Goal: Information Seeking & Learning: Learn about a topic

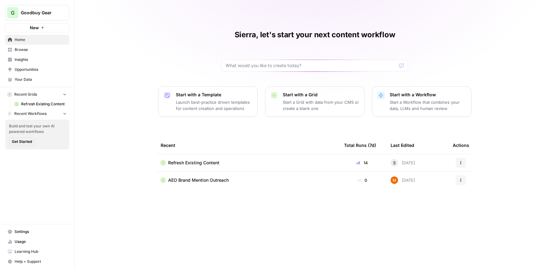
click at [34, 61] on span "Insights" at bounding box center [41, 60] width 52 height 6
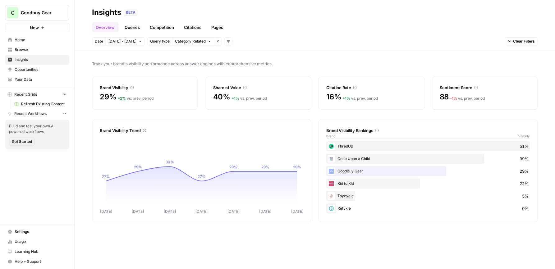
click at [199, 29] on link "Citations" at bounding box center [192, 27] width 25 height 10
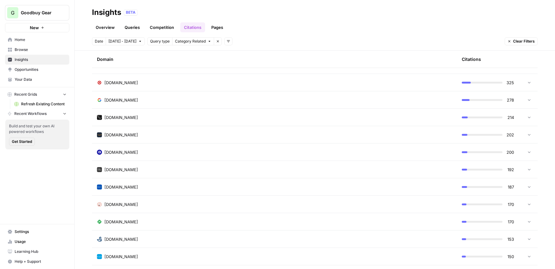
scroll to position [402, 0]
click at [122, 152] on span "[DOMAIN_NAME]" at bounding box center [121, 151] width 34 height 6
click at [162, 168] on icon "Go to page https://www.thecommons.earth/blog/5-places-to-buy-secondhand-baby-ge…" at bounding box center [159, 168] width 3 height 3
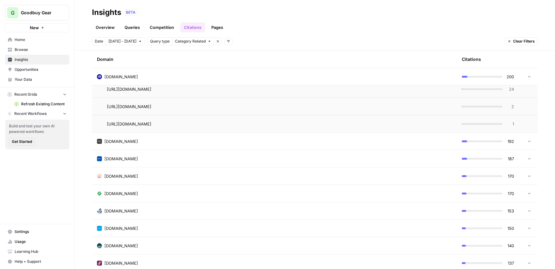
scroll to position [500, 0]
click at [127, 141] on span "[DOMAIN_NAME]" at bounding box center [121, 140] width 34 height 6
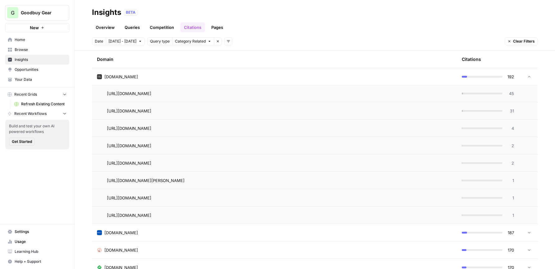
scroll to position [583, 0]
click at [122, 80] on td "[DOMAIN_NAME]" at bounding box center [274, 76] width 365 height 17
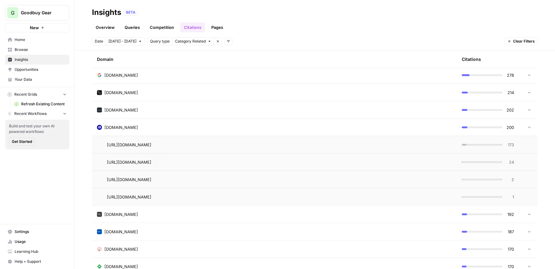
scroll to position [386, 0]
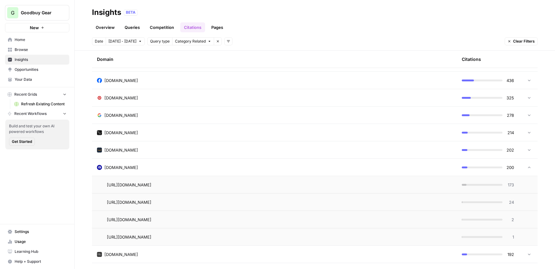
click at [130, 169] on span "[DOMAIN_NAME]" at bounding box center [121, 167] width 34 height 6
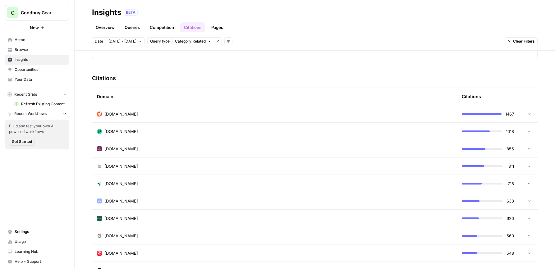
scroll to position [126, 0]
click at [134, 204] on td "[DOMAIN_NAME]" at bounding box center [274, 201] width 365 height 17
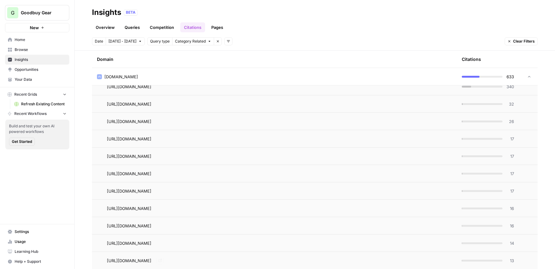
scroll to position [141, 0]
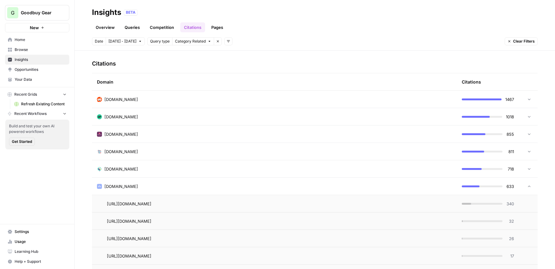
click at [140, 188] on div "[DOMAIN_NAME]" at bounding box center [274, 186] width 355 height 6
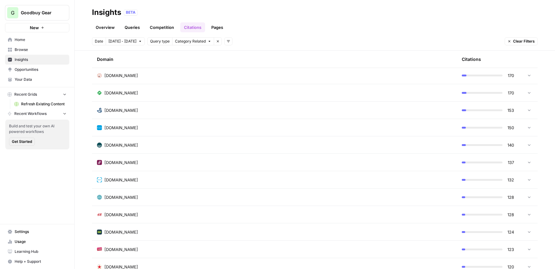
scroll to position [531, 0]
click at [135, 148] on td "[DOMAIN_NAME]" at bounding box center [274, 144] width 365 height 17
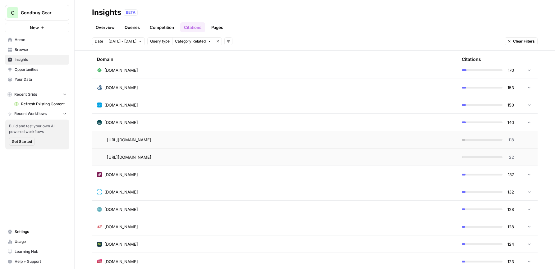
scroll to position [537, 0]
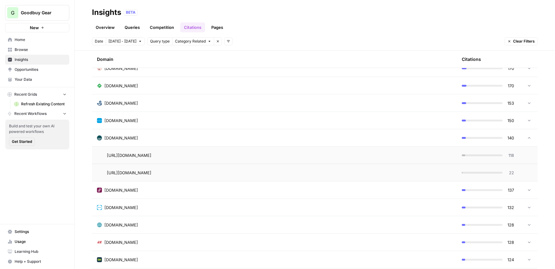
click at [128, 135] on span "[DOMAIN_NAME]" at bounding box center [121, 138] width 34 height 6
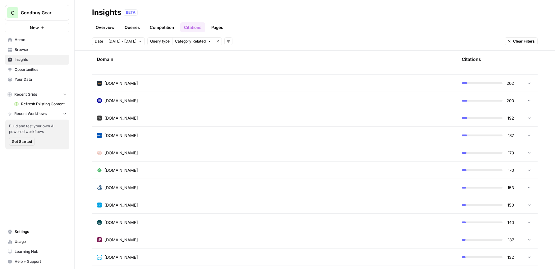
scroll to position [452, 0]
click at [130, 156] on span "[DOMAIN_NAME]" at bounding box center [121, 154] width 34 height 6
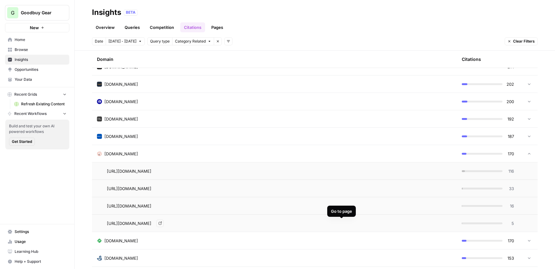
click at [164, 224] on link "Go to page" at bounding box center [159, 223] width 7 height 7
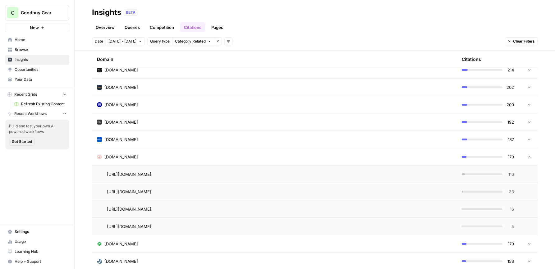
click at [138, 155] on span "[DOMAIN_NAME]" at bounding box center [121, 157] width 34 height 6
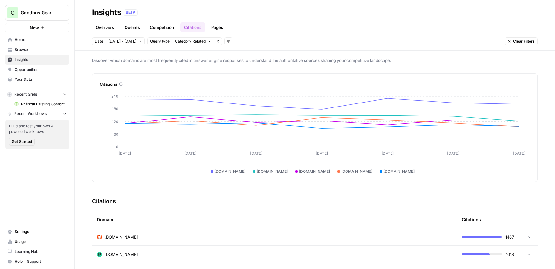
scroll to position [0, 0]
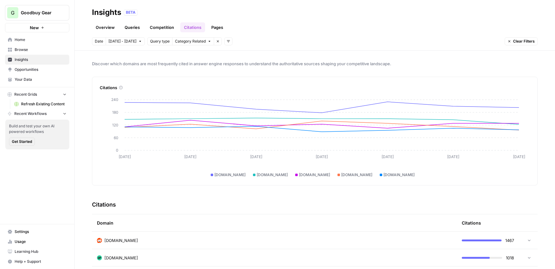
click at [39, 43] on link "Home" at bounding box center [37, 40] width 64 height 10
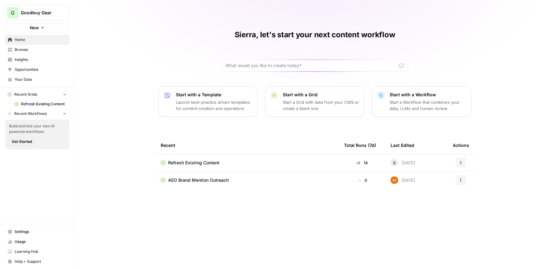
click at [23, 62] on span "Insights" at bounding box center [41, 60] width 52 height 6
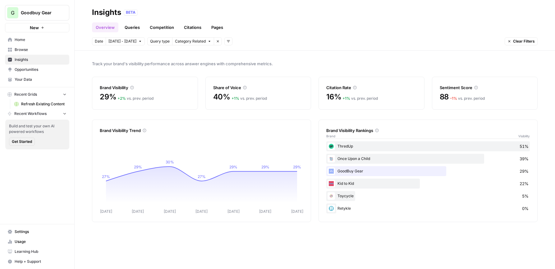
click at [131, 26] on link "Queries" at bounding box center [132, 27] width 23 height 10
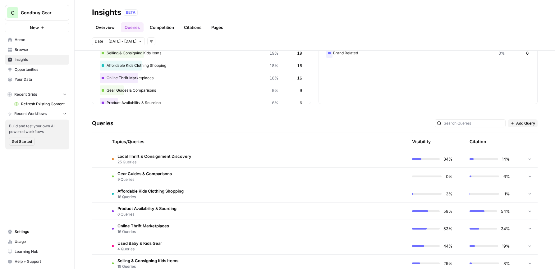
scroll to position [128, 0]
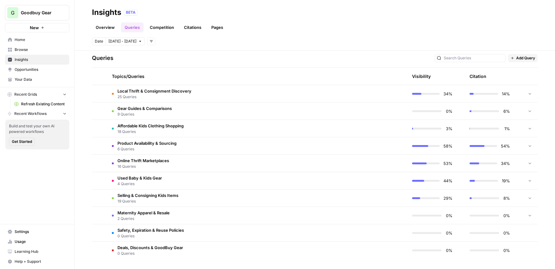
click at [159, 126] on span "Affordable Kids Clothing Shopping" at bounding box center [150, 126] width 66 height 6
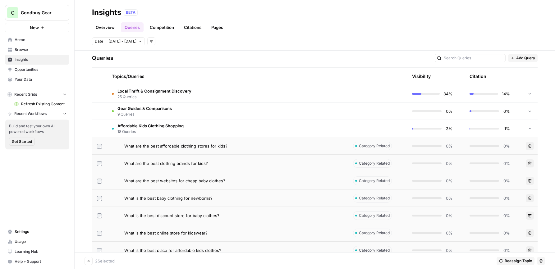
click at [98, 178] on label at bounding box center [99, 181] width 5 height 6
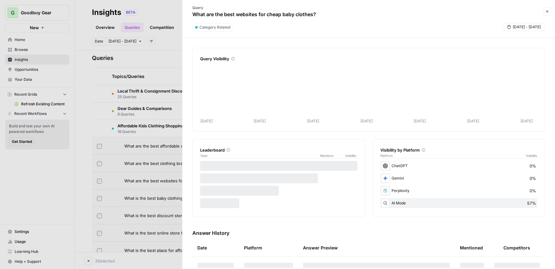
click at [99, 197] on div at bounding box center [277, 134] width 555 height 269
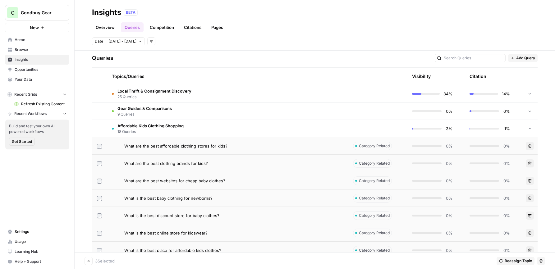
click at [100, 201] on td at bounding box center [99, 197] width 15 height 17
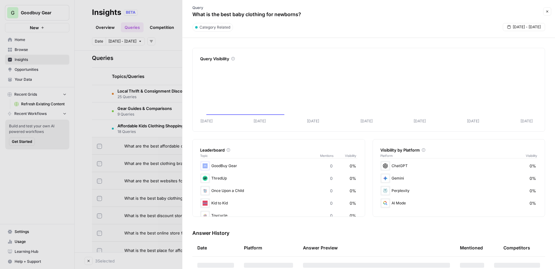
click at [100, 216] on div at bounding box center [277, 134] width 555 height 269
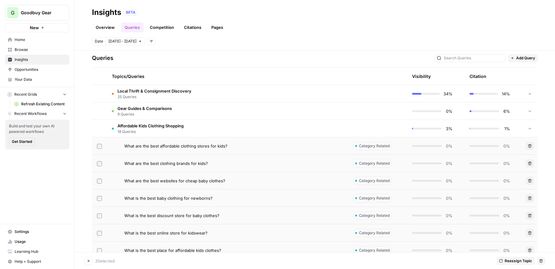
click at [97, 199] on div "Select" at bounding box center [99, 204] width 18 height 10
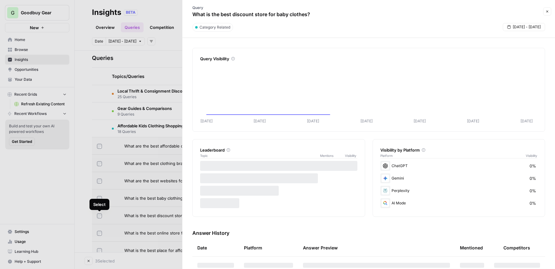
click at [107, 192] on div at bounding box center [277, 134] width 555 height 269
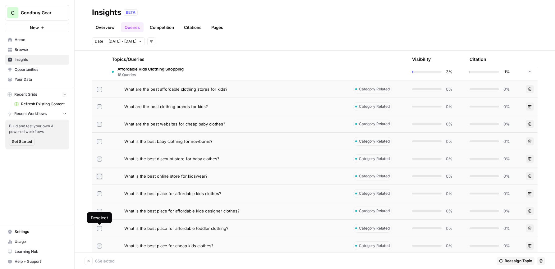
scroll to position [191, 0]
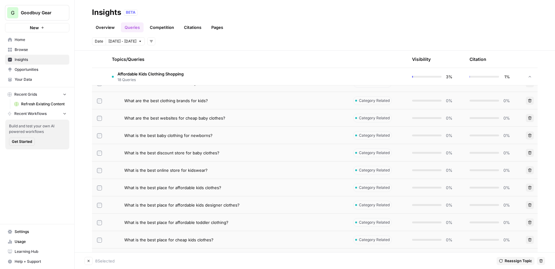
click at [99, 220] on label at bounding box center [99, 223] width 5 height 6
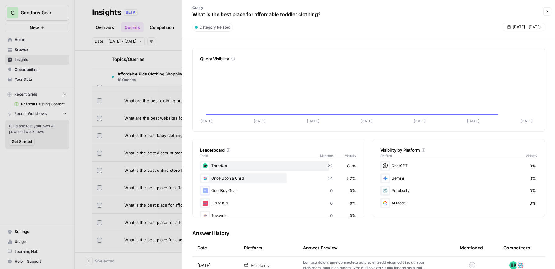
click at [545, 10] on icon "button" at bounding box center [547, 12] width 4 height 4
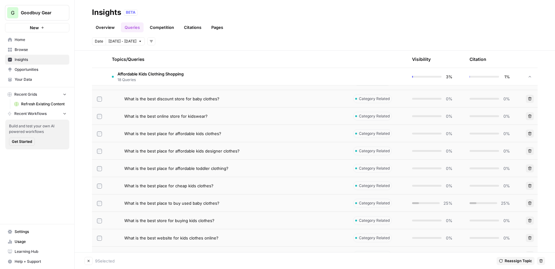
scroll to position [258, 0]
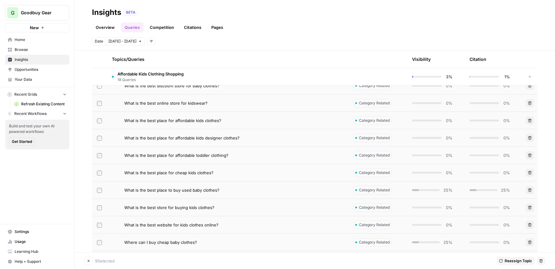
click at [97, 170] on label at bounding box center [99, 173] width 5 height 6
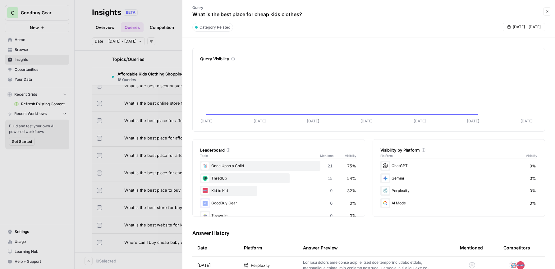
click at [546, 13] on icon "button" at bounding box center [547, 12] width 4 height 4
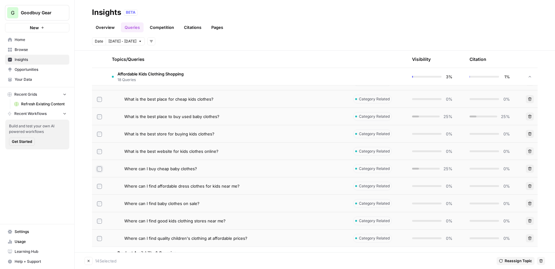
scroll to position [380, 0]
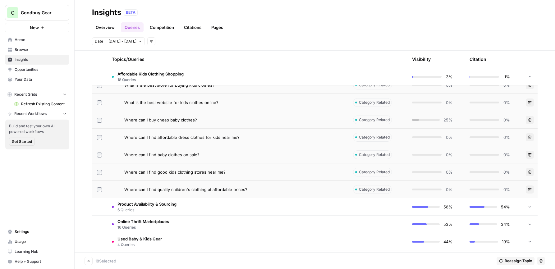
click at [538, 258] on button "Delete" at bounding box center [541, 261] width 8 height 8
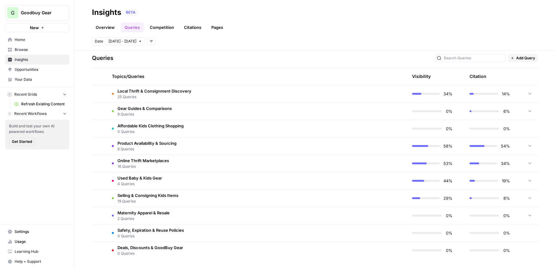
scroll to position [128, 0]
click at [153, 213] on span "Maternity Apparel & Resale" at bounding box center [143, 213] width 52 height 6
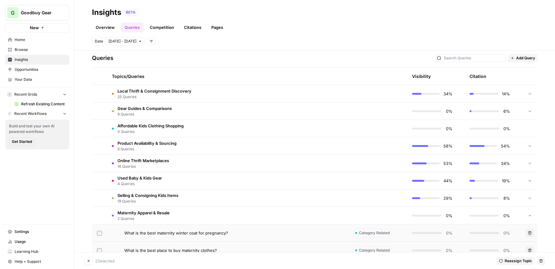
click at [539, 261] on icon "button" at bounding box center [541, 261] width 4 height 4
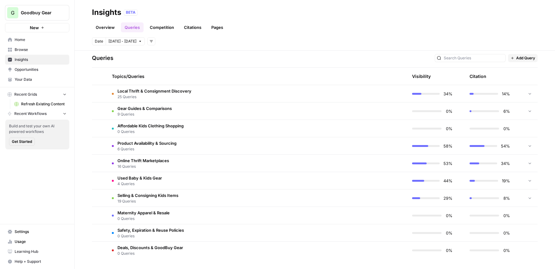
click at [125, 214] on span "Maternity Apparel & Resale" at bounding box center [143, 213] width 52 height 6
click at [139, 212] on span "Maternity Apparel & Resale" at bounding box center [143, 213] width 52 height 6
click at [146, 129] on span "0 Queries" at bounding box center [150, 132] width 66 height 6
click at [141, 249] on span "Deals, Discounts & GoodBuy Gear" at bounding box center [150, 247] width 66 height 6
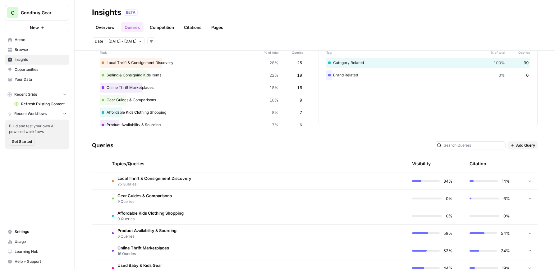
scroll to position [42, 0]
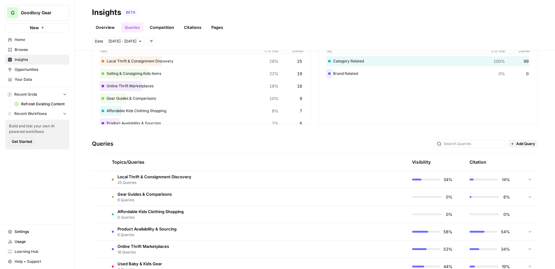
click at [182, 176] on span "Local Thrift & Consignment Discovery" at bounding box center [154, 177] width 74 height 6
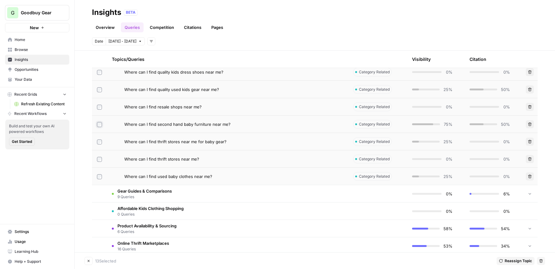
scroll to position [481, 0]
click at [541, 261] on icon "button" at bounding box center [541, 261] width 4 height 4
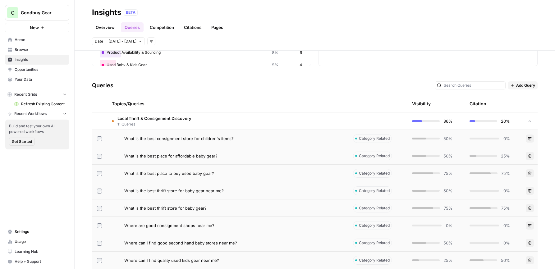
scroll to position [64, 0]
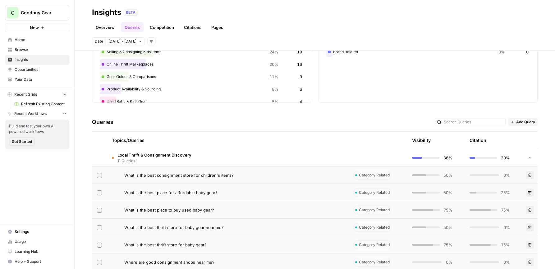
click at [161, 154] on span "Local Thrift & Consignment Discovery" at bounding box center [154, 155] width 74 height 6
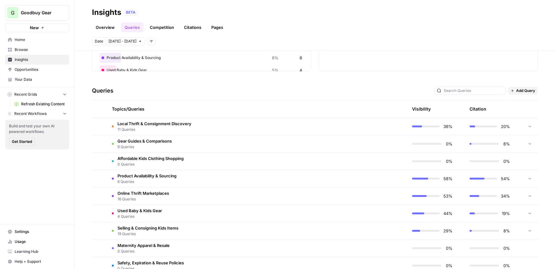
click at [150, 141] on span "Gear Guides & Comparisons" at bounding box center [144, 141] width 54 height 6
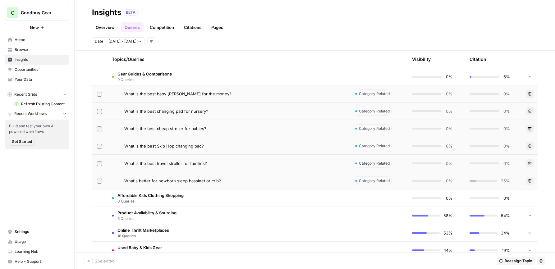
scroll to position [219, 0]
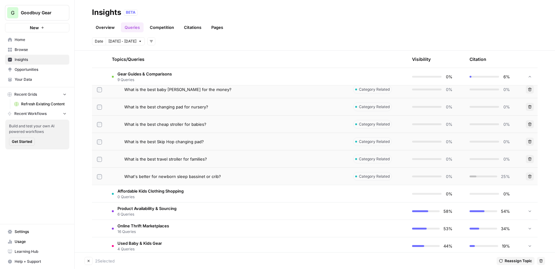
click at [540, 262] on icon "button" at bounding box center [541, 261] width 4 height 4
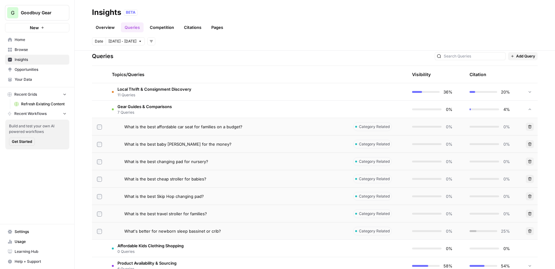
scroll to position [75, 0]
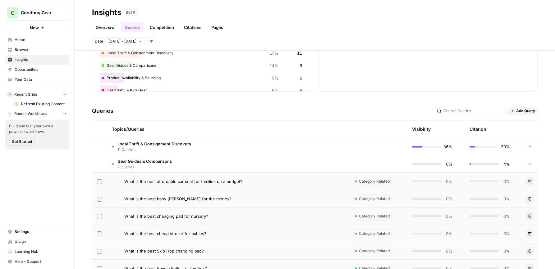
click at [144, 168] on span "7 Queries" at bounding box center [144, 167] width 54 height 6
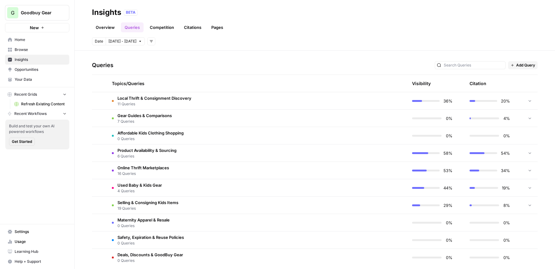
scroll to position [128, 0]
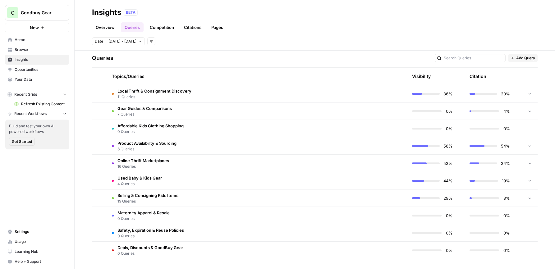
click at [141, 162] on span "Online Thrift Marketplaces" at bounding box center [143, 160] width 52 height 6
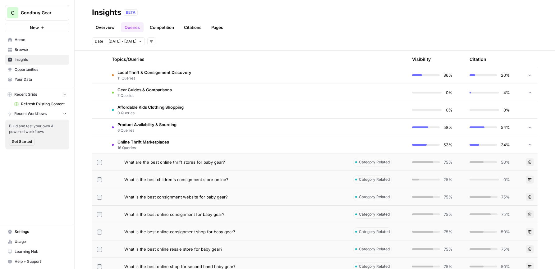
scroll to position [146, 0]
click at [148, 129] on span "6 Queries" at bounding box center [146, 131] width 59 height 6
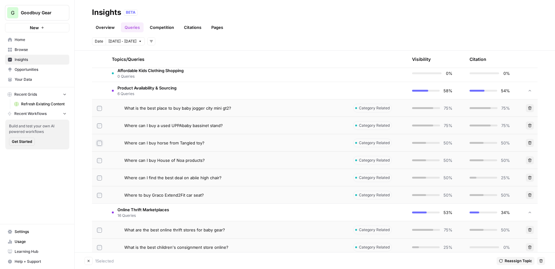
scroll to position [184, 0]
click at [541, 260] on icon "button" at bounding box center [541, 261] width 4 height 4
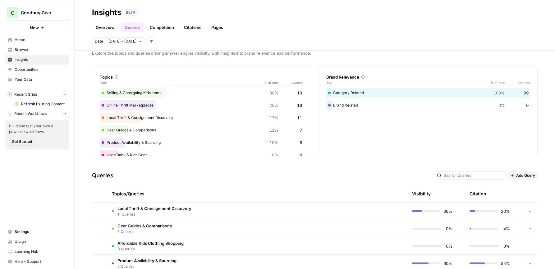
scroll to position [0, 0]
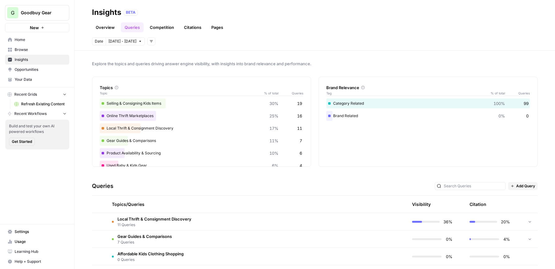
click at [197, 27] on link "Citations" at bounding box center [192, 27] width 25 height 10
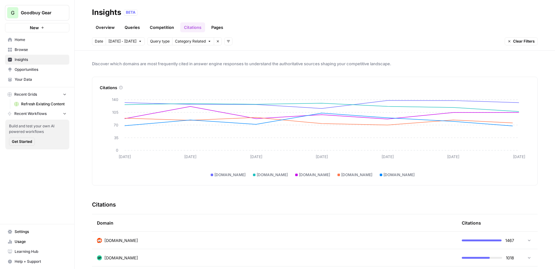
click at [215, 25] on link "Pages" at bounding box center [217, 27] width 19 height 10
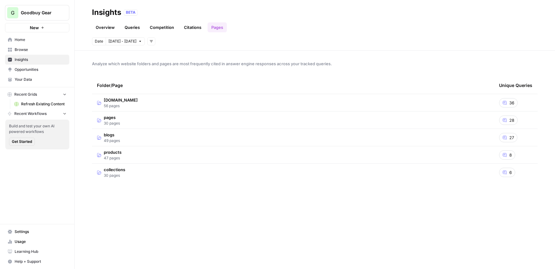
click at [122, 103] on span "56 pages" at bounding box center [121, 106] width 34 height 6
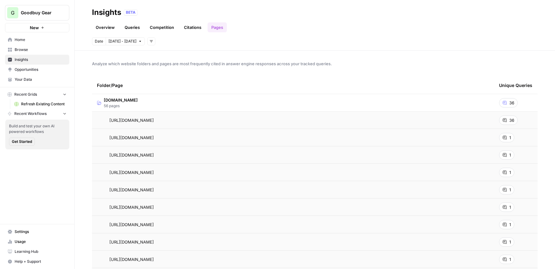
click at [122, 102] on span "[DOMAIN_NAME]" at bounding box center [121, 100] width 34 height 6
